Goal: Task Accomplishment & Management: Manage account settings

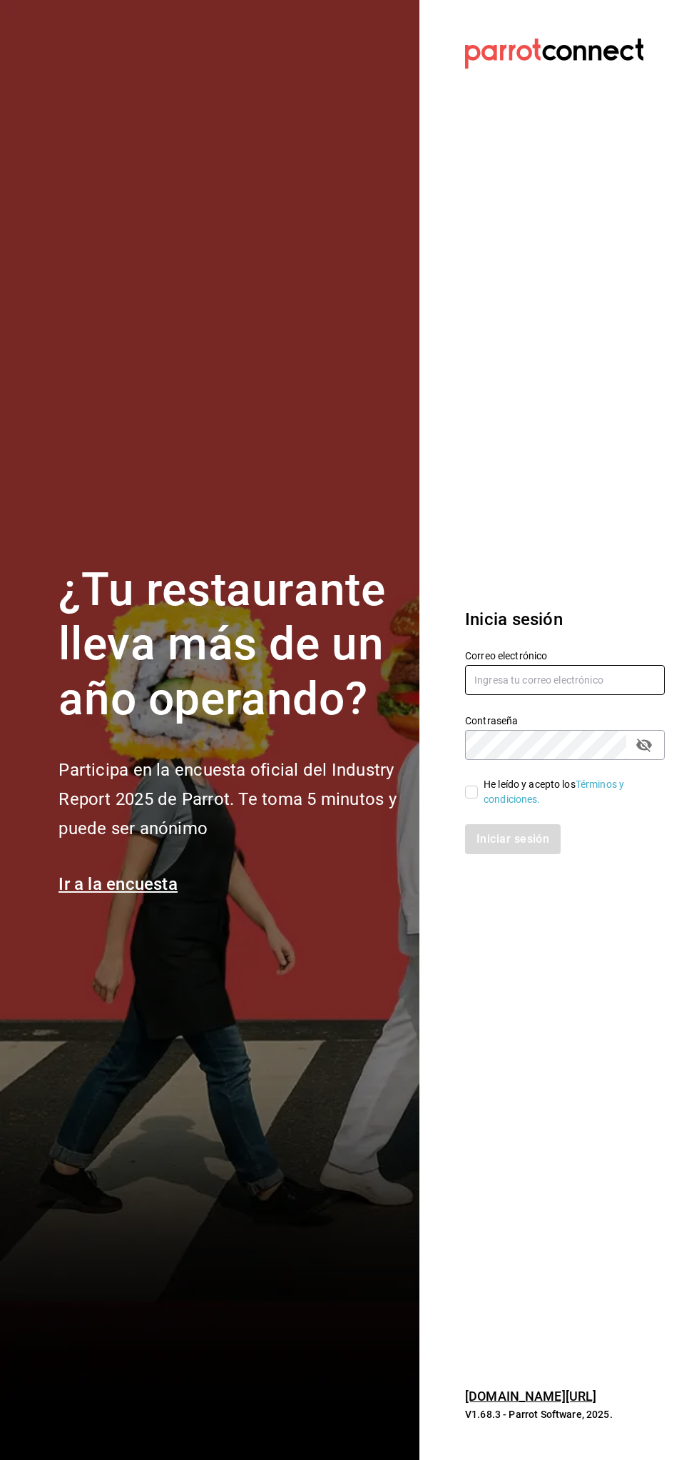
click at [537, 666] on input "text" at bounding box center [565, 680] width 200 height 30
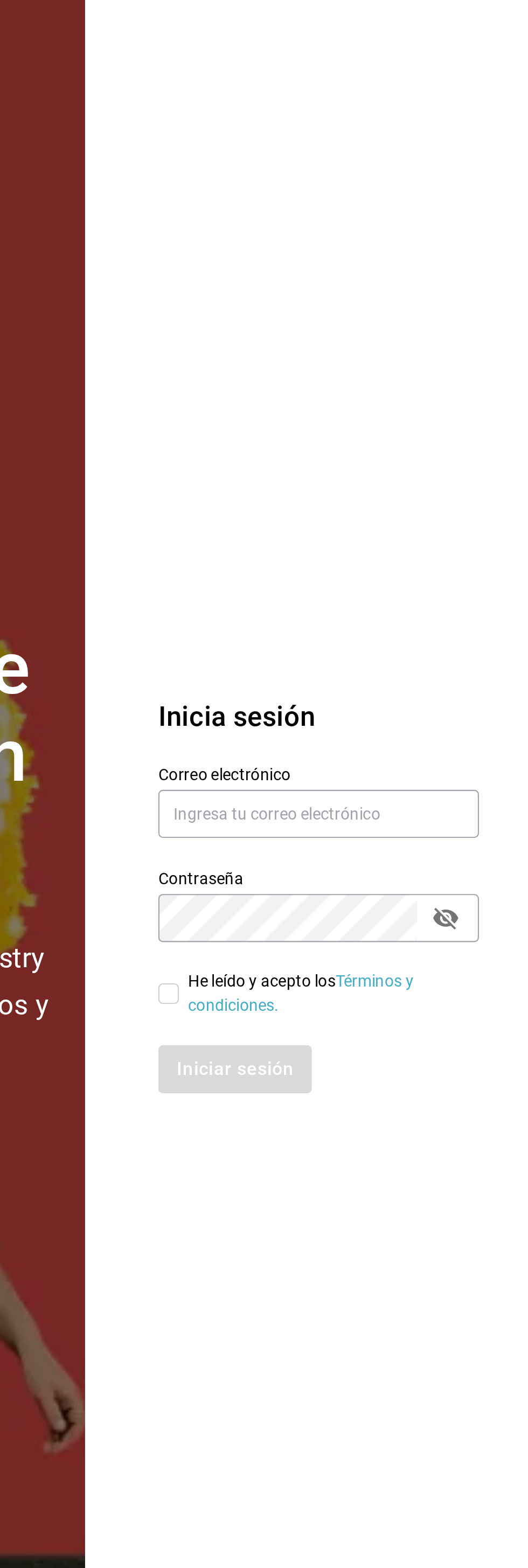
click at [468, 608] on section "Datos incorrectos. Verifica que tu Correo o Contraseña estén bien escritos. Ini…" at bounding box center [423, 784] width 212 height 1568
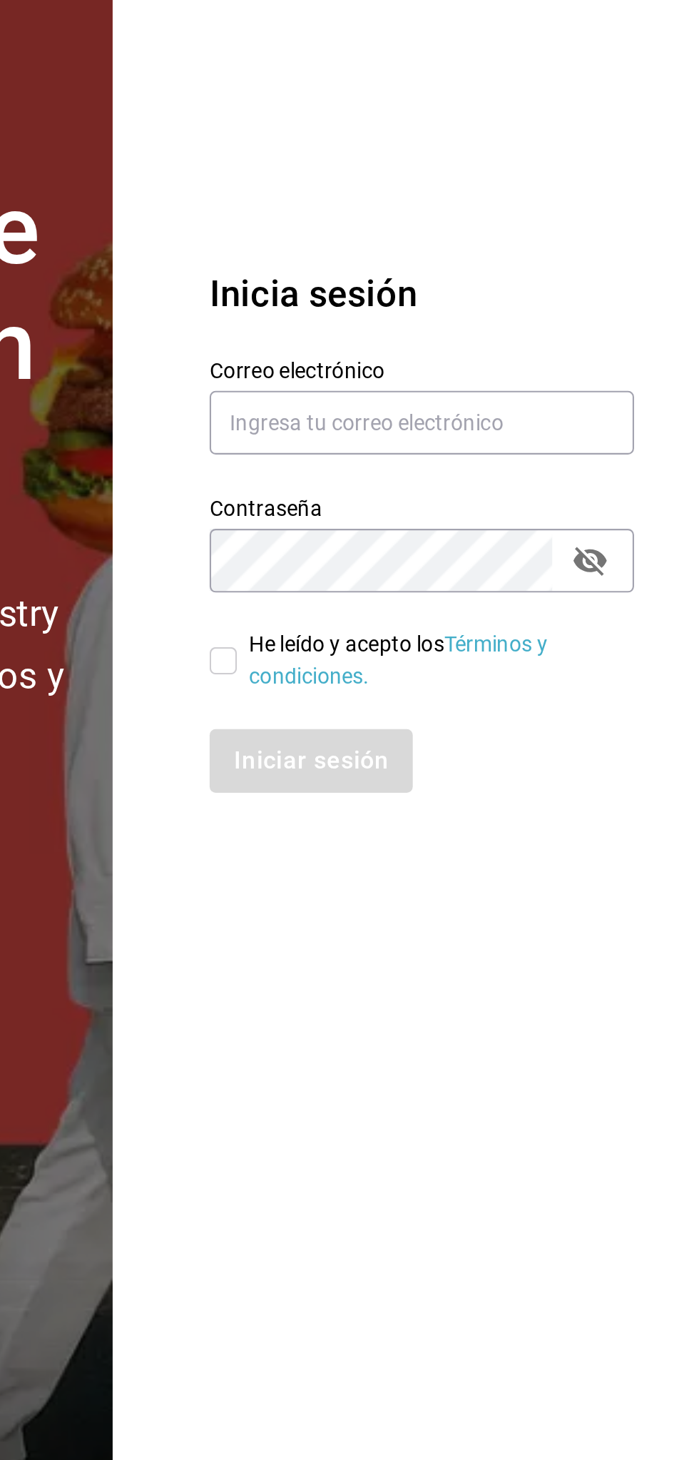
click at [587, 989] on section "Datos incorrectos. Verifica que tu Correo o Contraseña estén bien escritos. Ini…" at bounding box center [560, 730] width 280 height 1460
click at [565, 691] on input "text" at bounding box center [565, 680] width 200 height 30
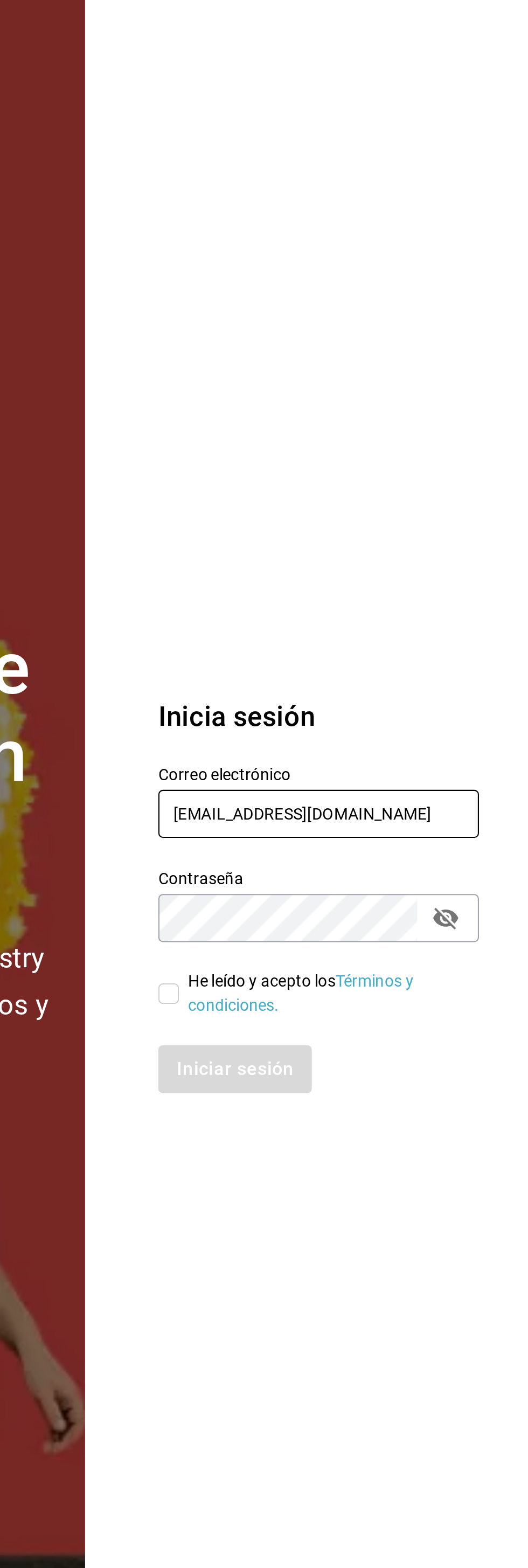
type input "[EMAIL_ADDRESS][DOMAIN_NAME]"
click at [422, 565] on section "Datos incorrectos. Verifica que tu Correo o Contraseña estén bien escritos. Ini…" at bounding box center [423, 784] width 212 height 1568
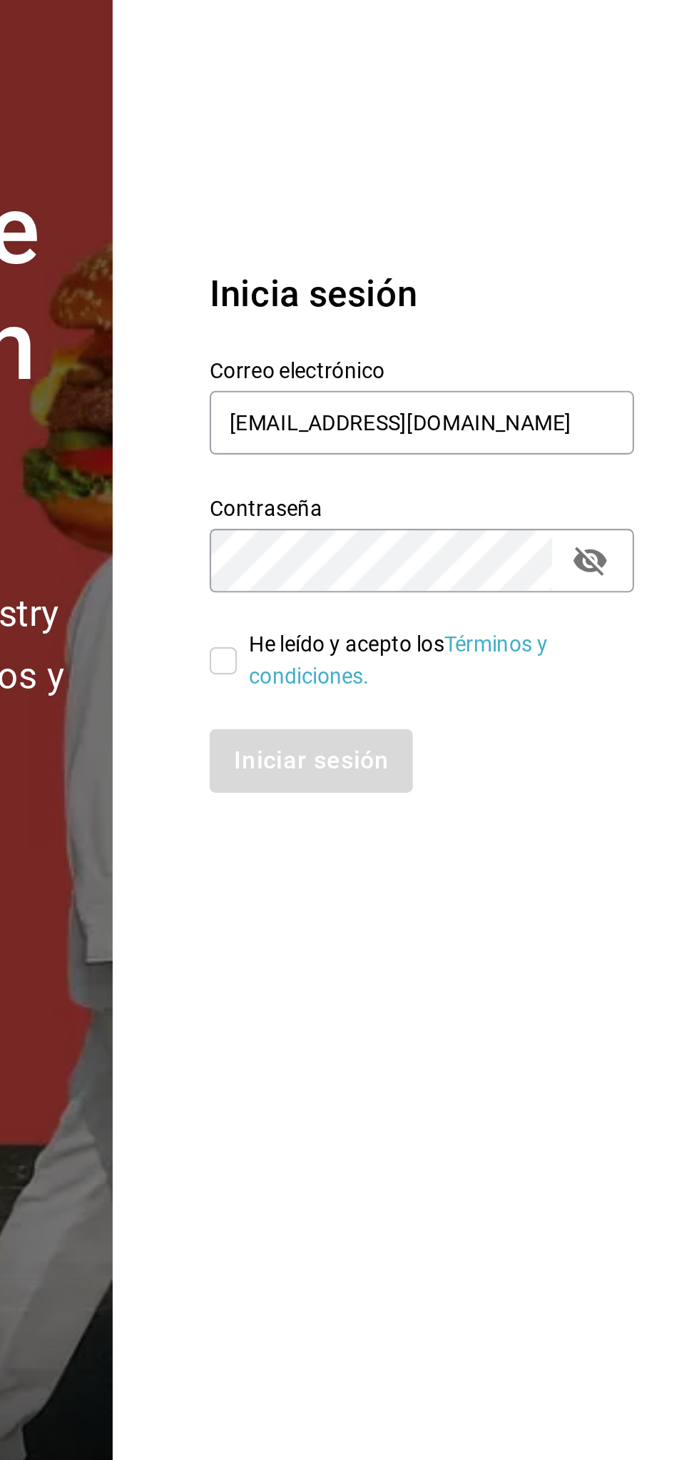
click at [565, 1049] on section "Datos incorrectos. Verifica que tu Correo o Contraseña estén bien escritos. Ini…" at bounding box center [560, 730] width 280 height 1460
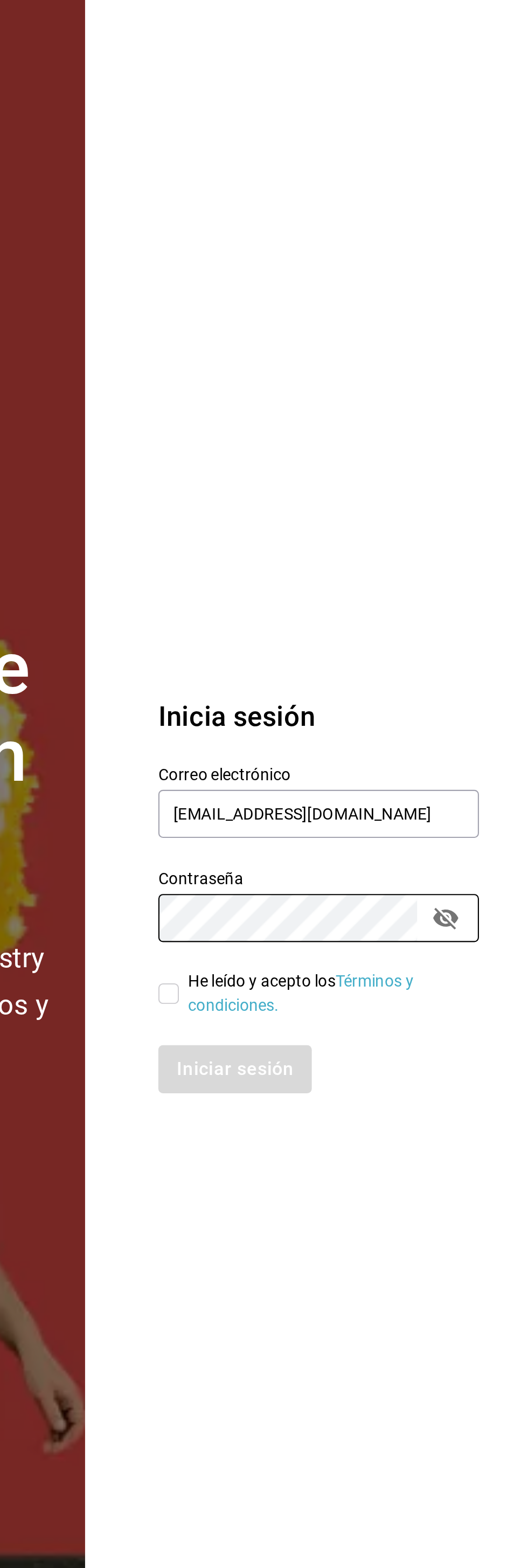
click at [353, 597] on section "Datos incorrectos. Verifica que tu Correo o Contraseña estén bien escritos. Ini…" at bounding box center [423, 784] width 212 height 1568
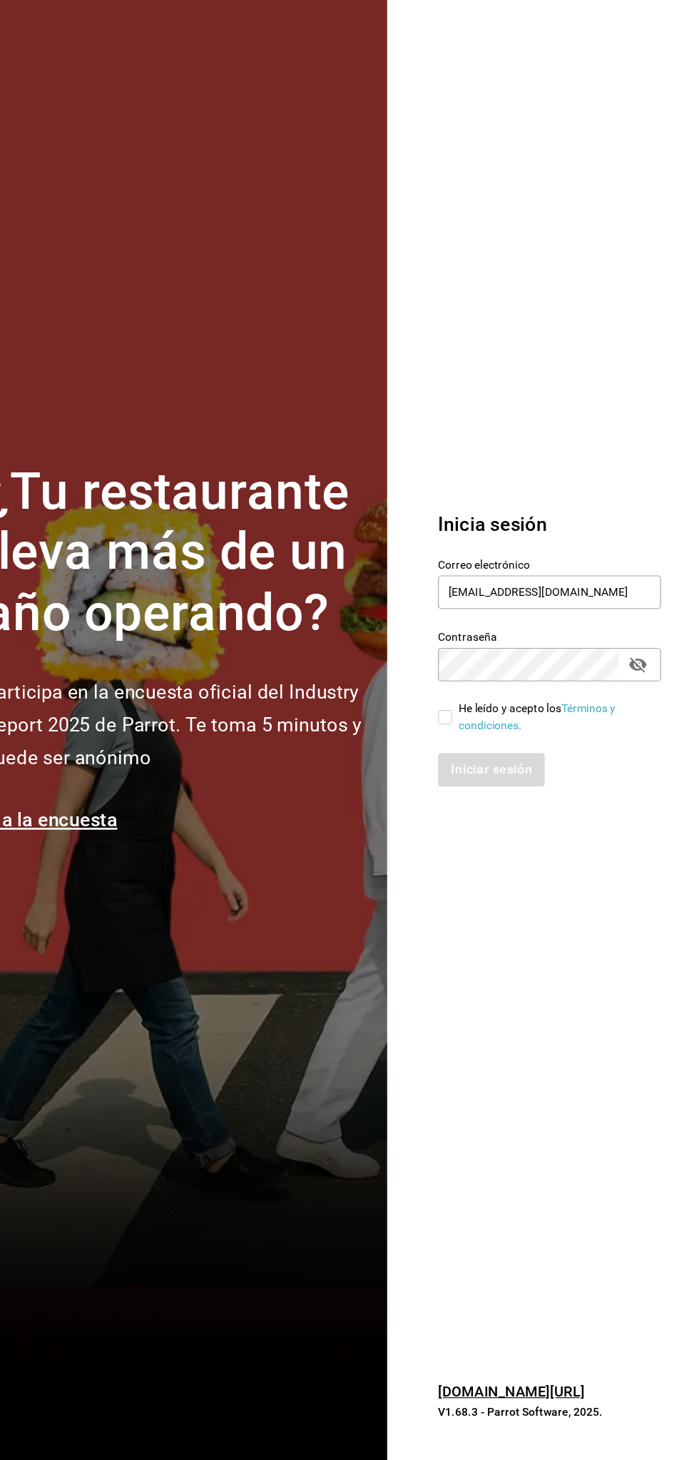
click at [476, 790] on input "He leído y acepto los Términos y condiciones." at bounding box center [471, 792] width 13 height 13
checkbox input "true"
click at [525, 837] on button "Iniciar sesión" at bounding box center [513, 839] width 97 height 30
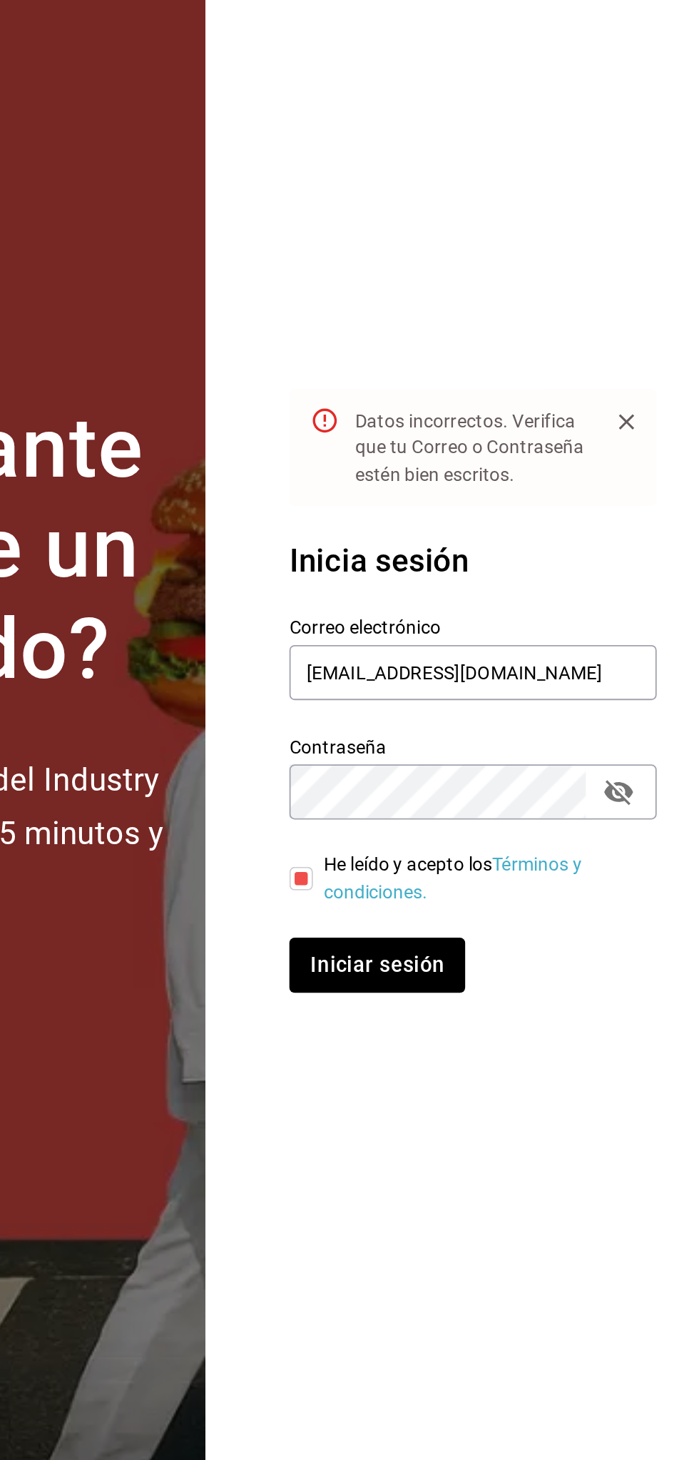
click at [653, 772] on button "passwordField" at bounding box center [644, 776] width 24 height 24
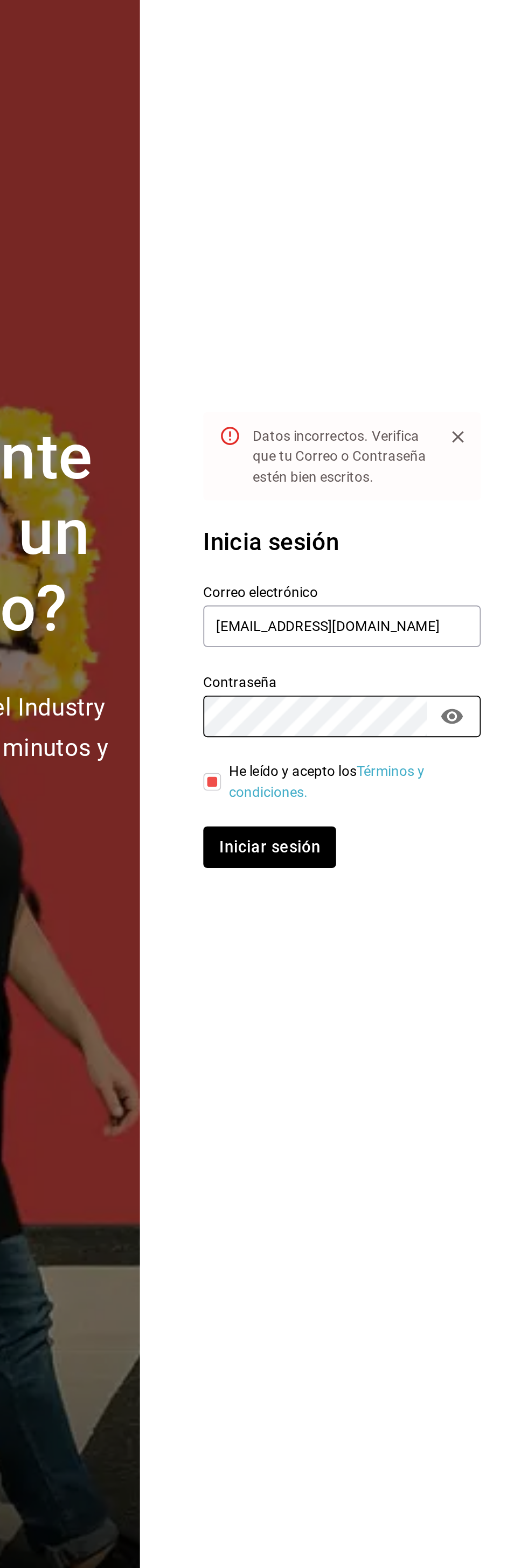
click at [417, 648] on section "Datos incorrectos. Verifica que tu Correo o Contraseña estén bien escritos. Ini…" at bounding box center [423, 784] width 212 height 1568
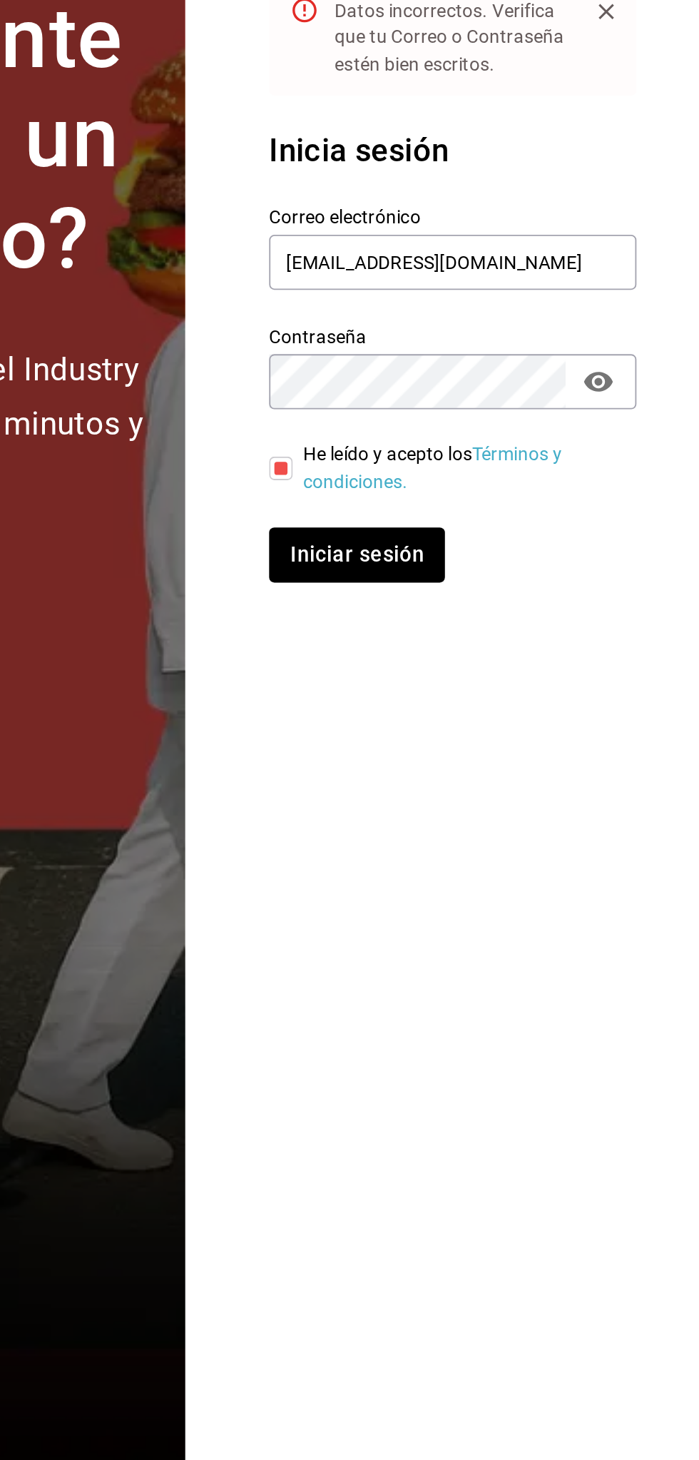
click at [531, 1189] on section "Datos incorrectos. Verifica que tu Correo o Contraseña estén bien escritos. Ini…" at bounding box center [560, 730] width 280 height 1460
click at [545, 877] on button "Iniciar sesión" at bounding box center [513, 871] width 97 height 30
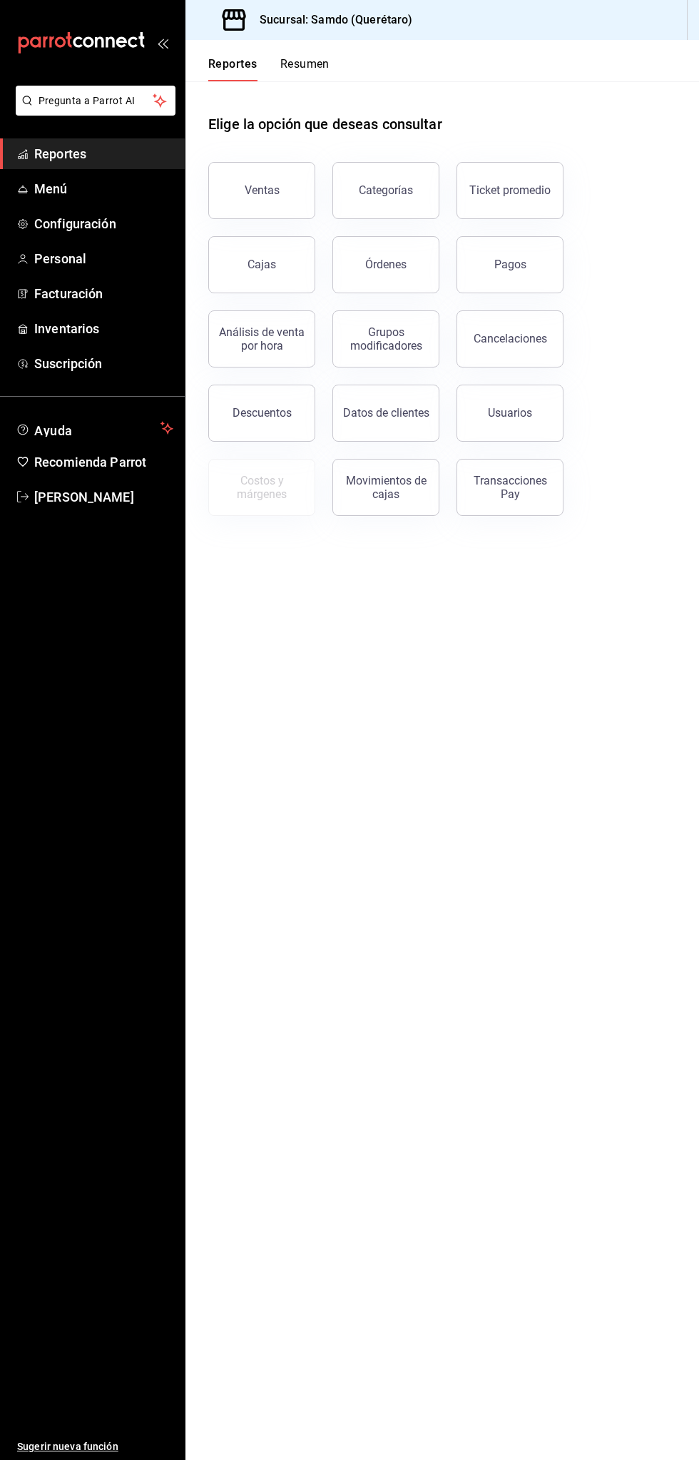
click at [275, 263] on button "Cajas" at bounding box center [261, 264] width 107 height 57
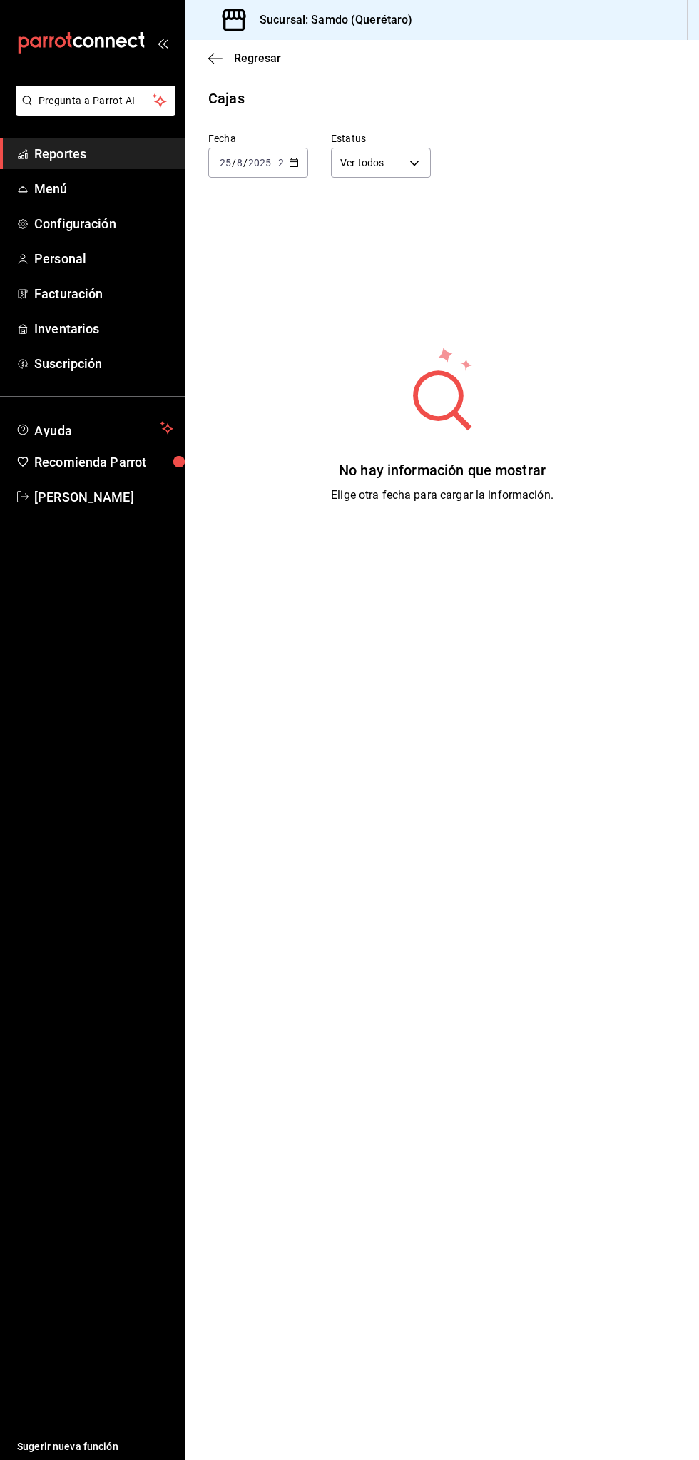
click at [240, 168] on input "8" at bounding box center [239, 162] width 7 height 11
click at [273, 206] on span "Hoy" at bounding box center [259, 205] width 76 height 15
click at [270, 166] on input "2025" at bounding box center [260, 162] width 24 height 11
click at [270, 244] on span "Ayer" at bounding box center [259, 238] width 76 height 15
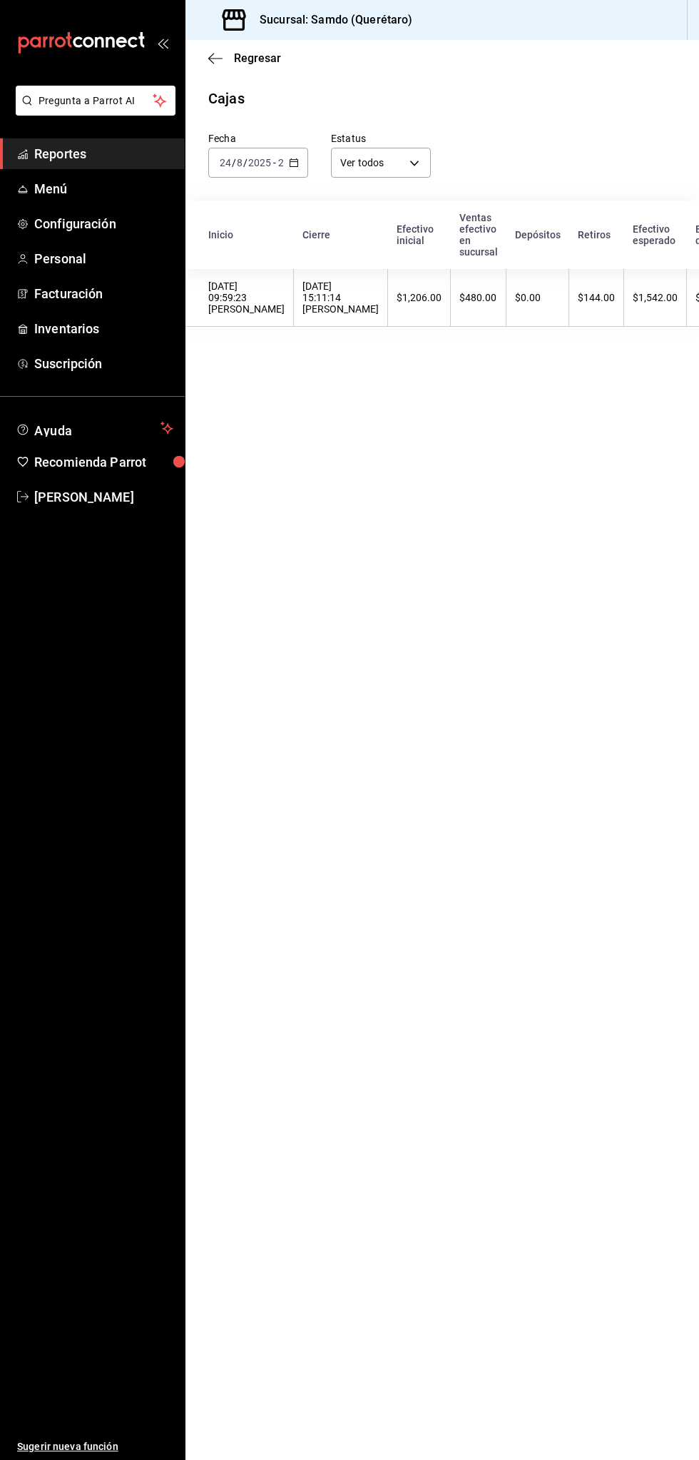
click at [259, 162] on input "2025" at bounding box center [260, 162] width 24 height 11
click at [263, 206] on span "Hoy" at bounding box center [259, 205] width 76 height 15
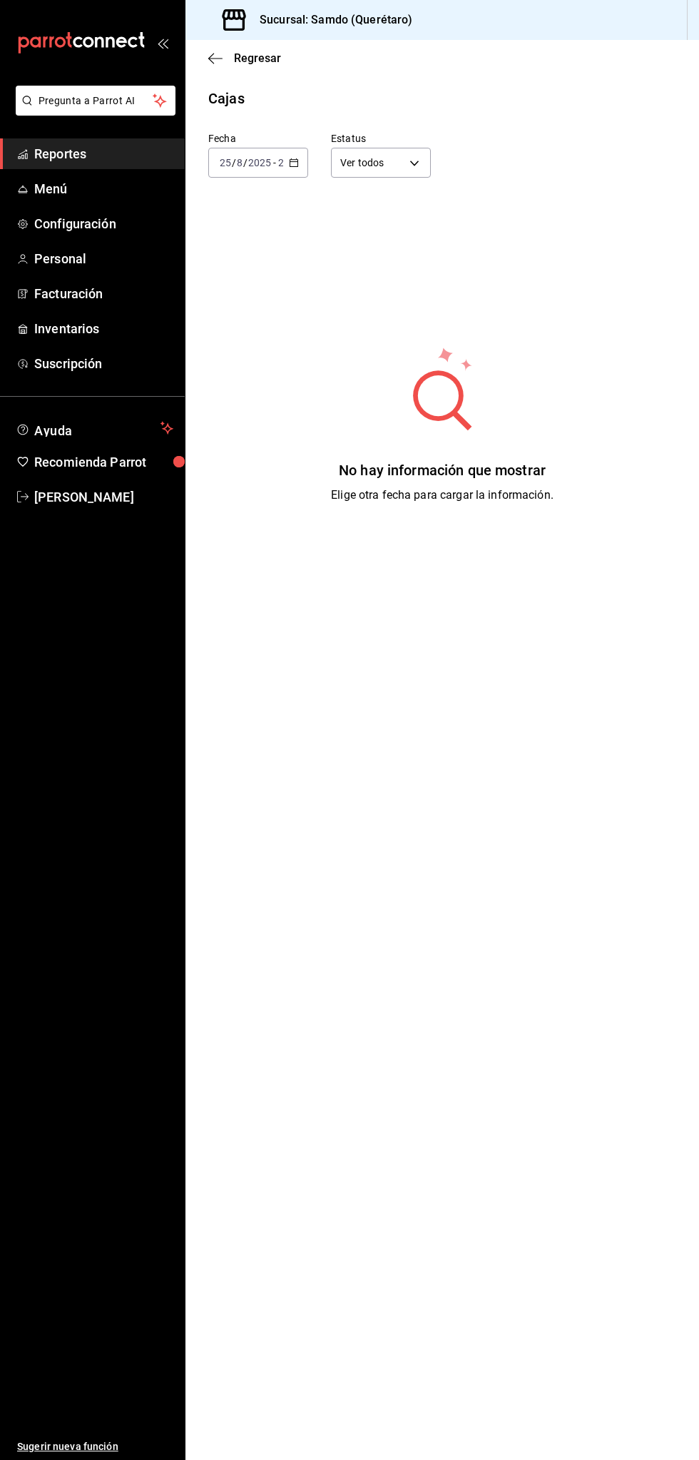
click at [544, 455] on div "No hay información que mostrar Elige otra fecha para cargar la información." at bounding box center [442, 424] width 331 height 357
click at [86, 153] on span "Reportes" at bounding box center [103, 153] width 139 height 19
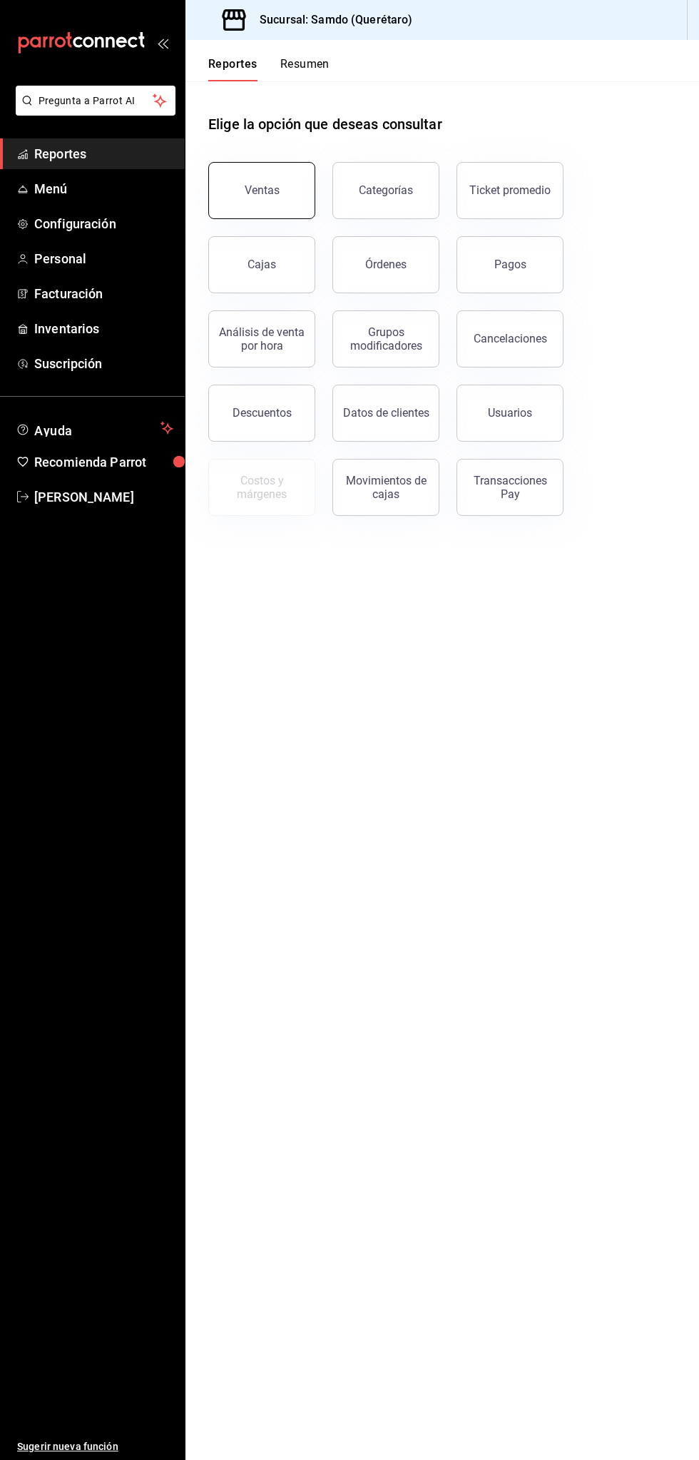
click at [280, 184] on button "Ventas" at bounding box center [261, 190] width 107 height 57
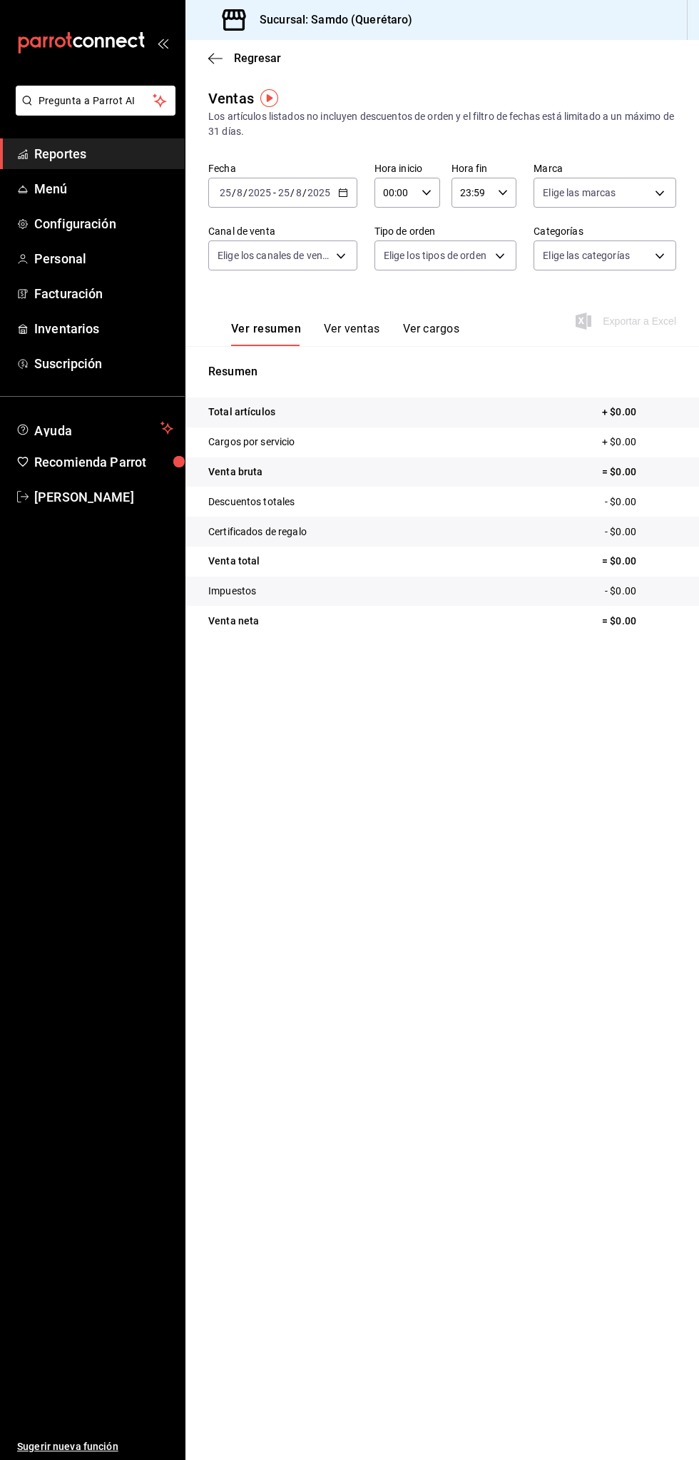
click at [286, 196] on input "25" at bounding box center [284, 192] width 13 height 11
click at [485, 423] on tr "Total artículos + $0.00" at bounding box center [443, 413] width 514 height 30
click at [298, 192] on input "8" at bounding box center [298, 192] width 7 height 11
click at [300, 234] on span "Hoy" at bounding box center [276, 235] width 111 height 15
click at [124, 158] on span "Reportes" at bounding box center [103, 153] width 139 height 19
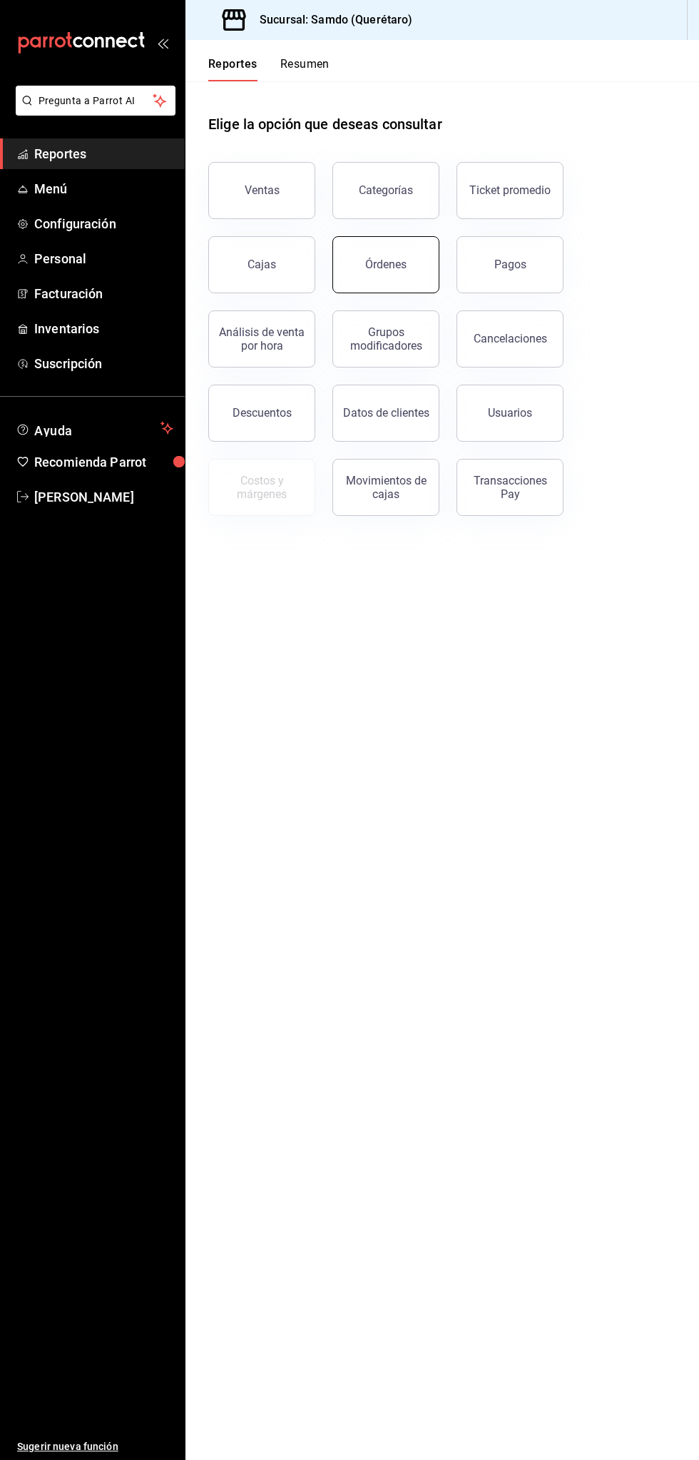
click at [413, 283] on button "Órdenes" at bounding box center [386, 264] width 107 height 57
